Goal: Register for event/course

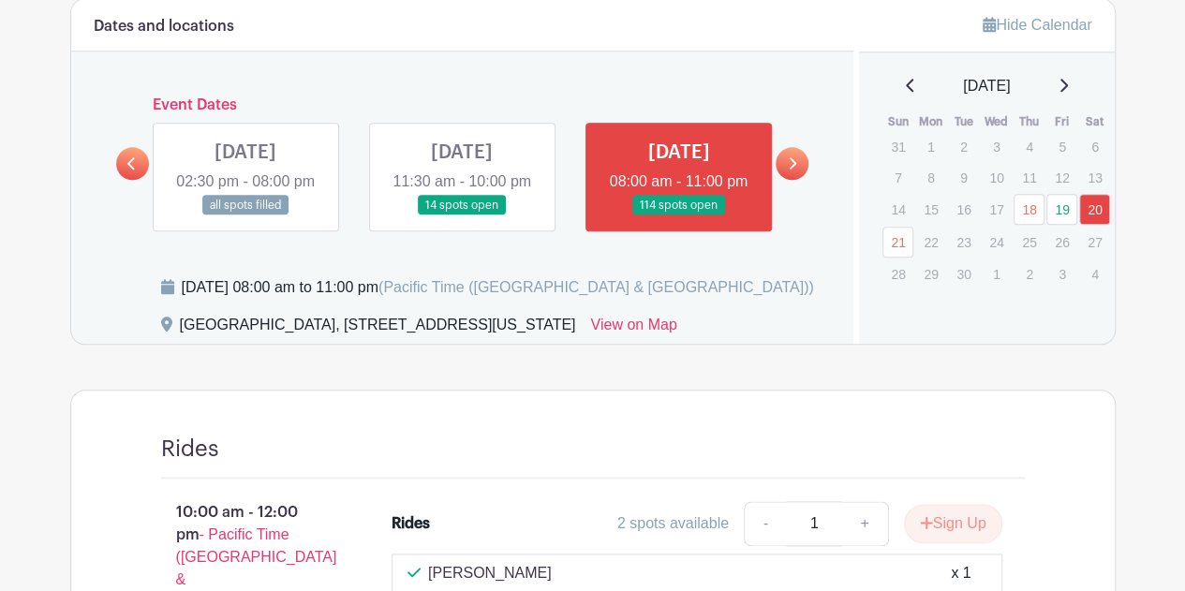
scroll to position [948, 0]
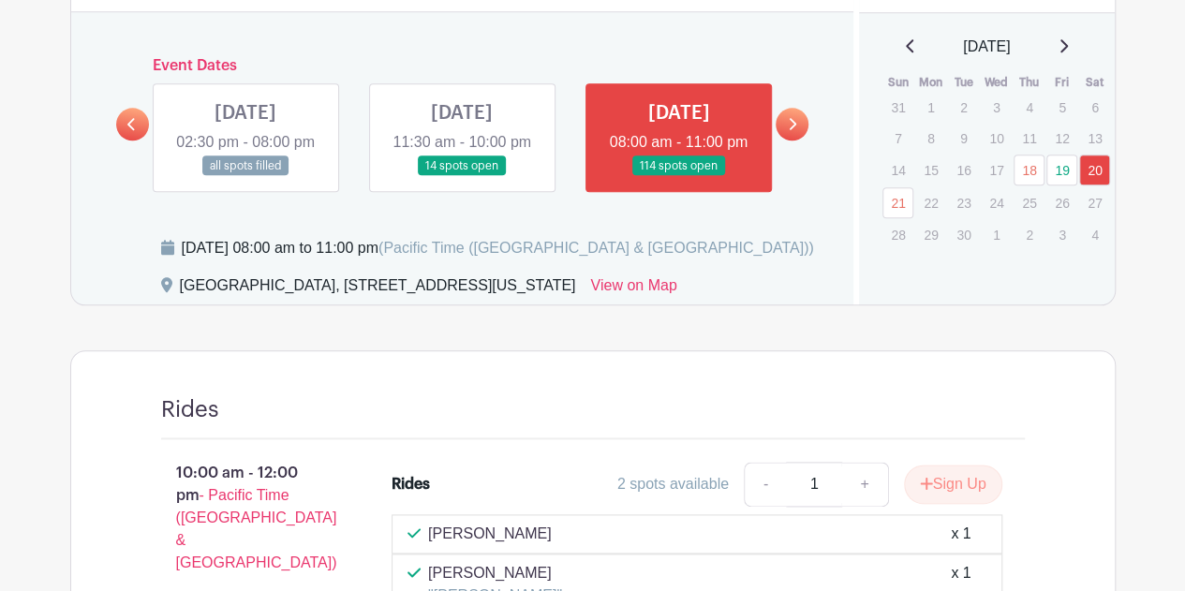
click at [462, 176] on link at bounding box center [462, 176] width 0 height 0
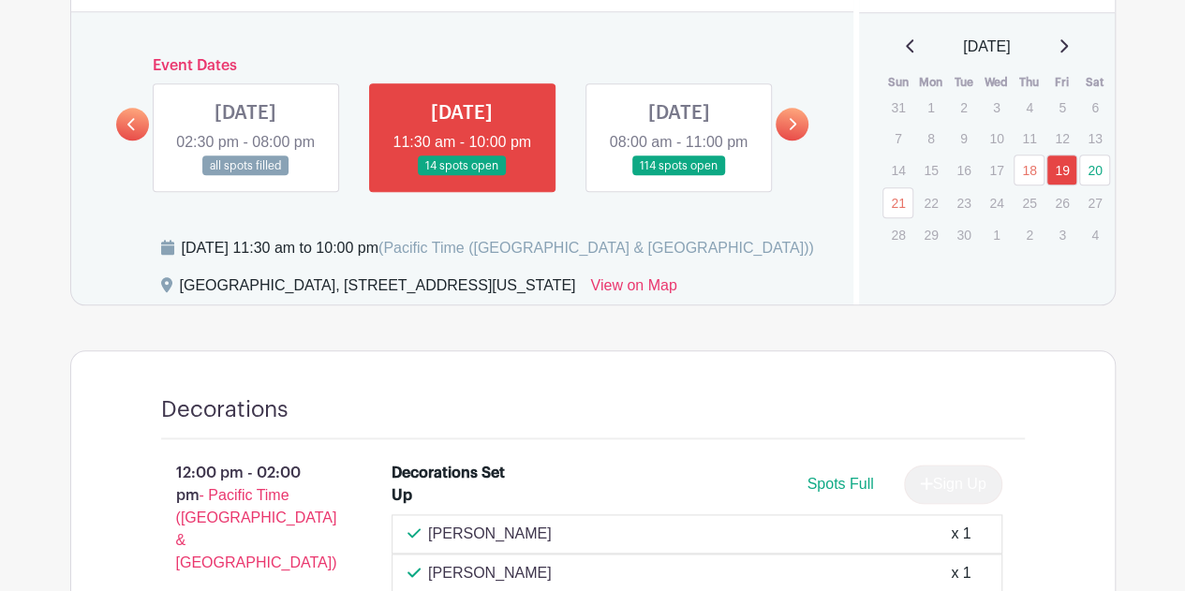
click at [462, 176] on link at bounding box center [462, 176] width 0 height 0
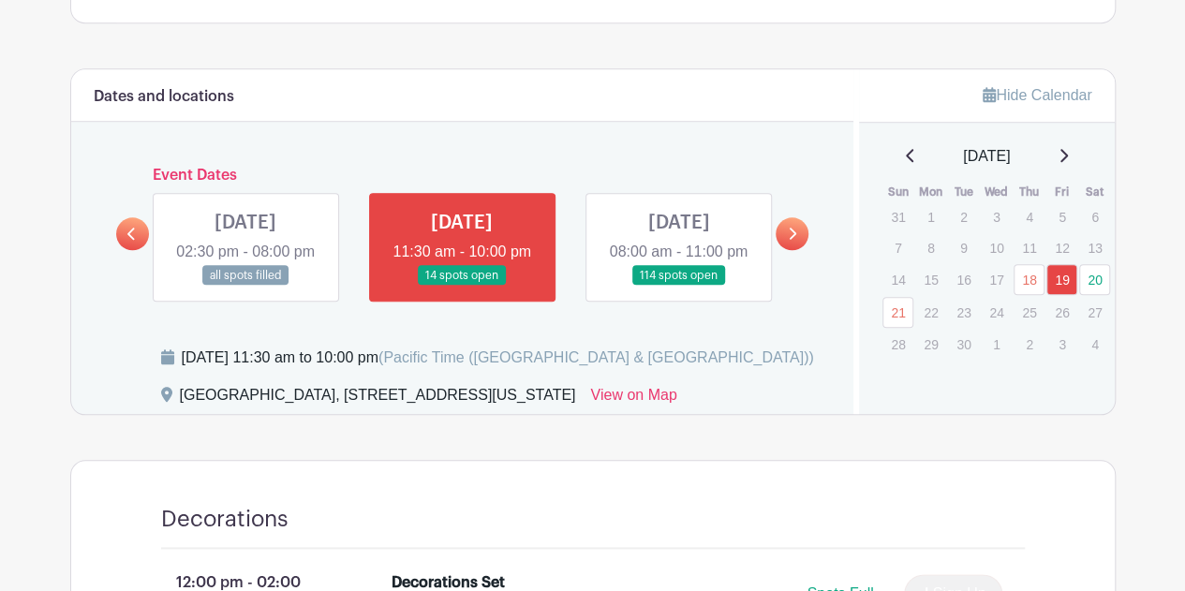
scroll to position [861, 0]
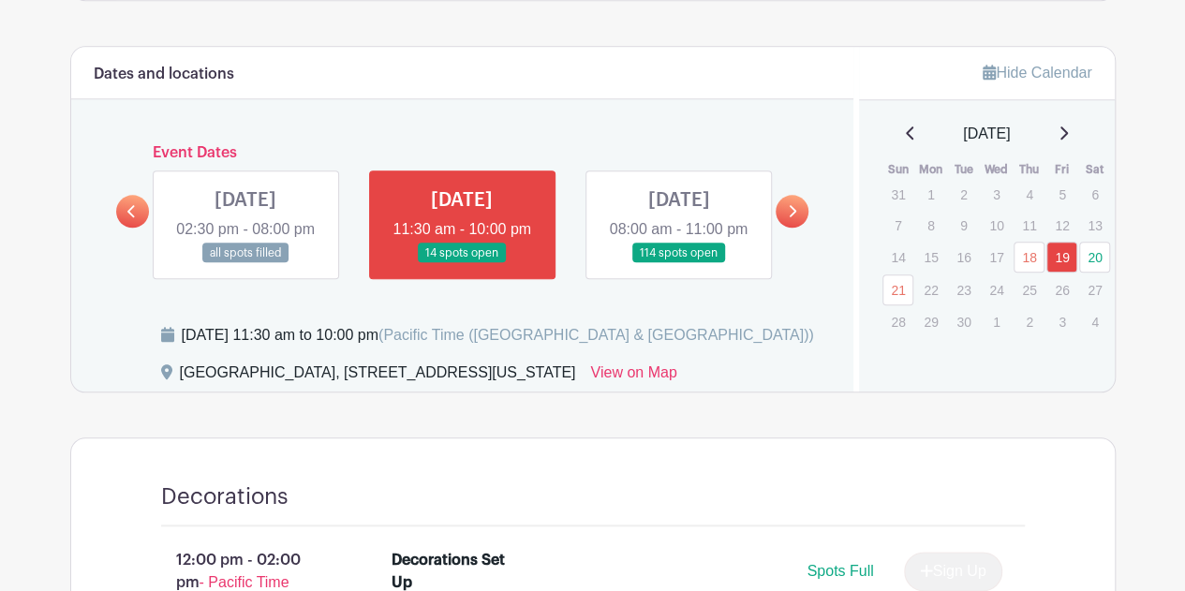
click at [678, 263] on link at bounding box center [678, 263] width 0 height 0
click at [1093, 261] on link "20" at bounding box center [1094, 257] width 31 height 31
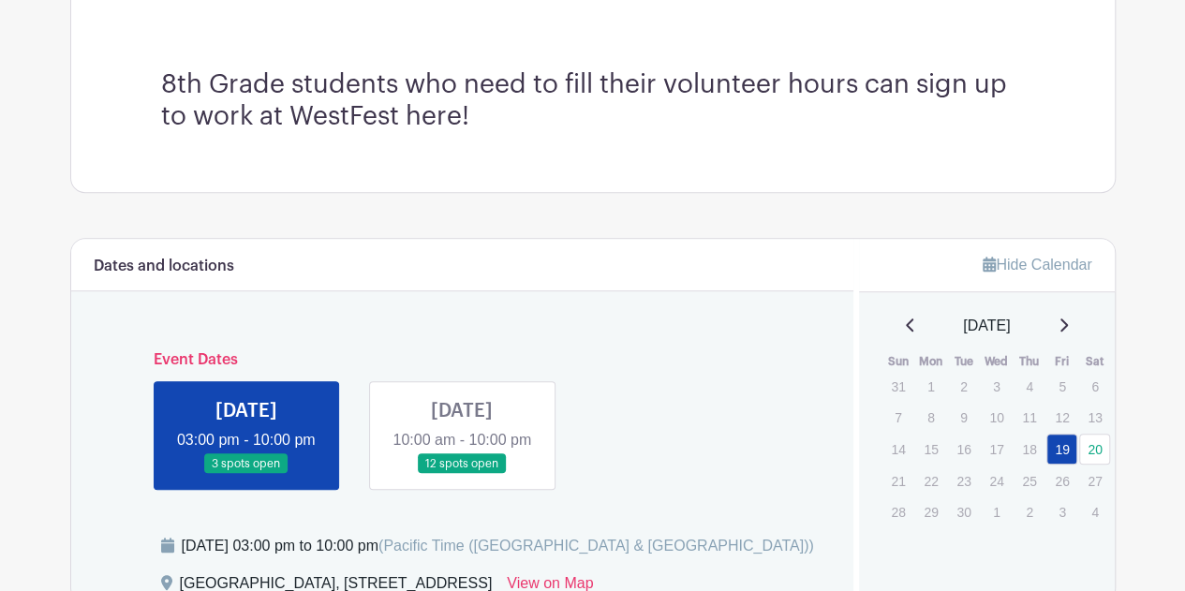
scroll to position [541, 0]
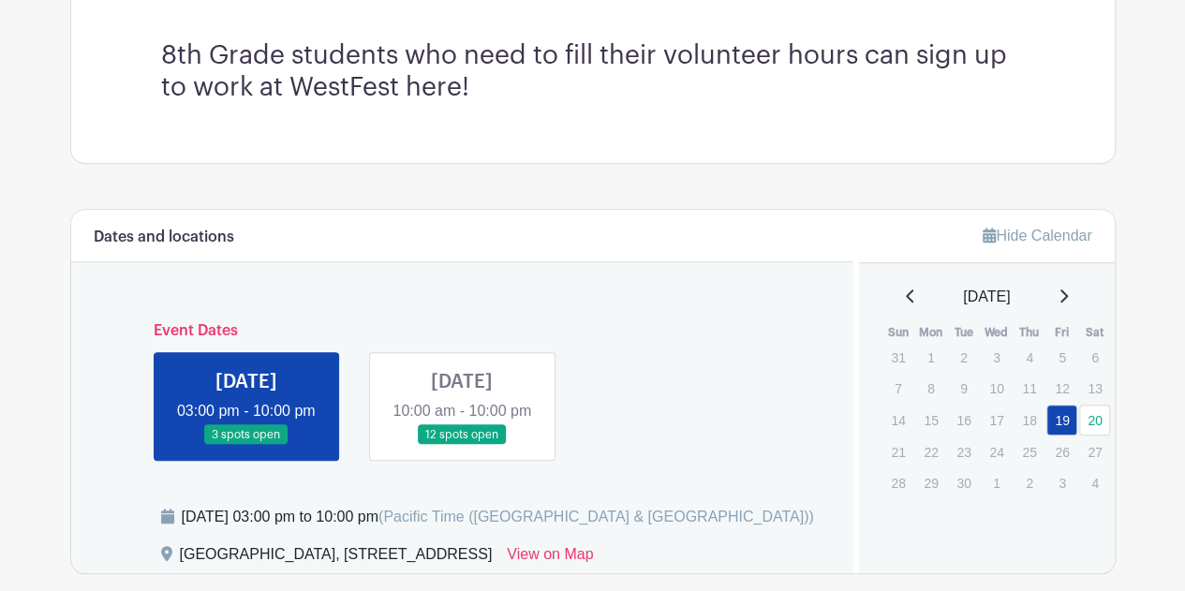
click at [462, 445] on link at bounding box center [462, 445] width 0 height 0
